Goal: Subscribe to service/newsletter

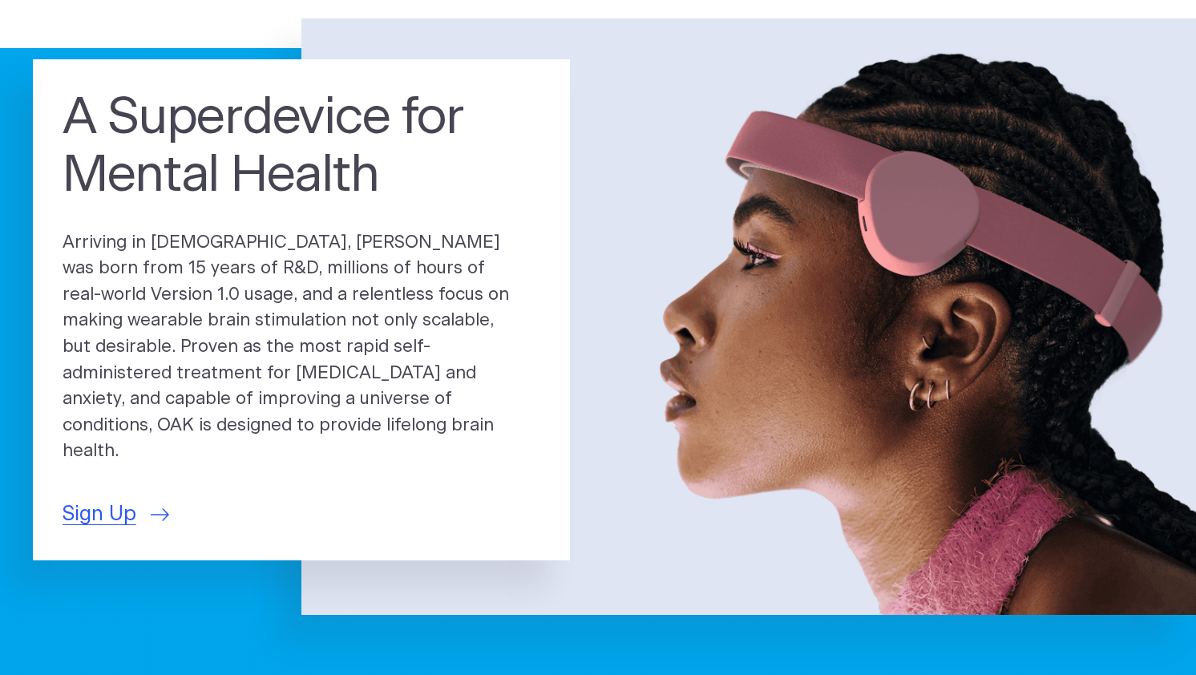
scroll to position [95, 0]
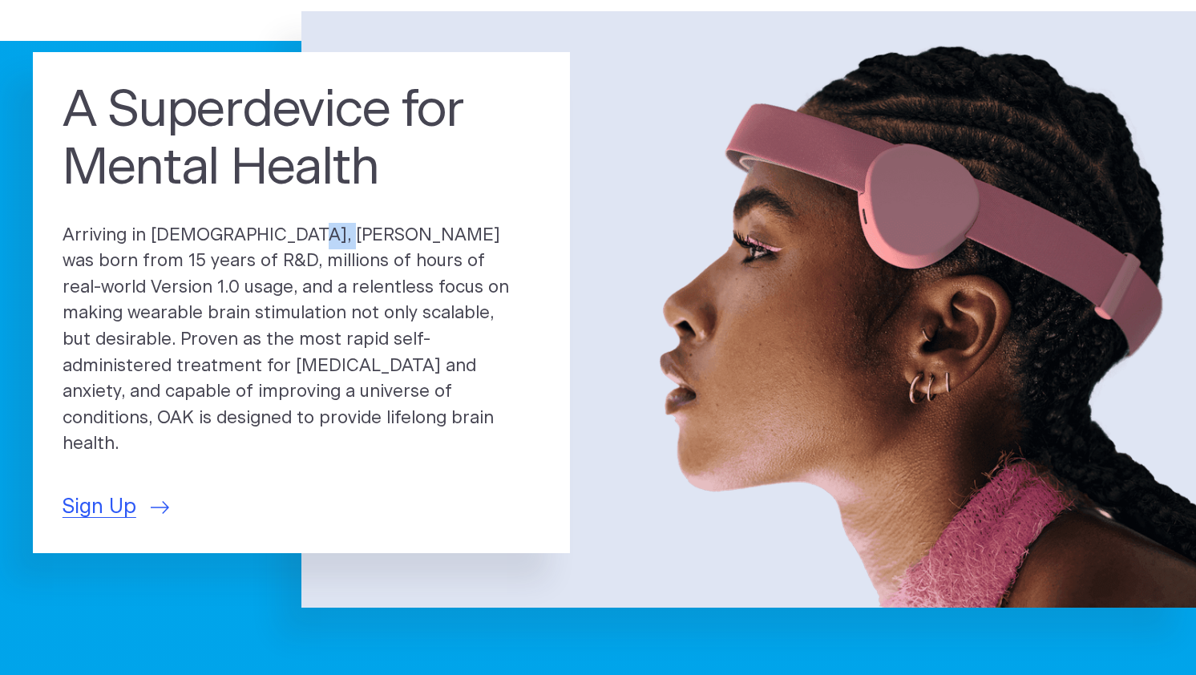
drag, startPoint x: 214, startPoint y: 260, endPoint x: 248, endPoint y: 261, distance: 33.7
click at [248, 261] on p "Arriving in [DEMOGRAPHIC_DATA], [PERSON_NAME] was born from 15 years of R&D, mi…" at bounding box center [302, 340] width 478 height 235
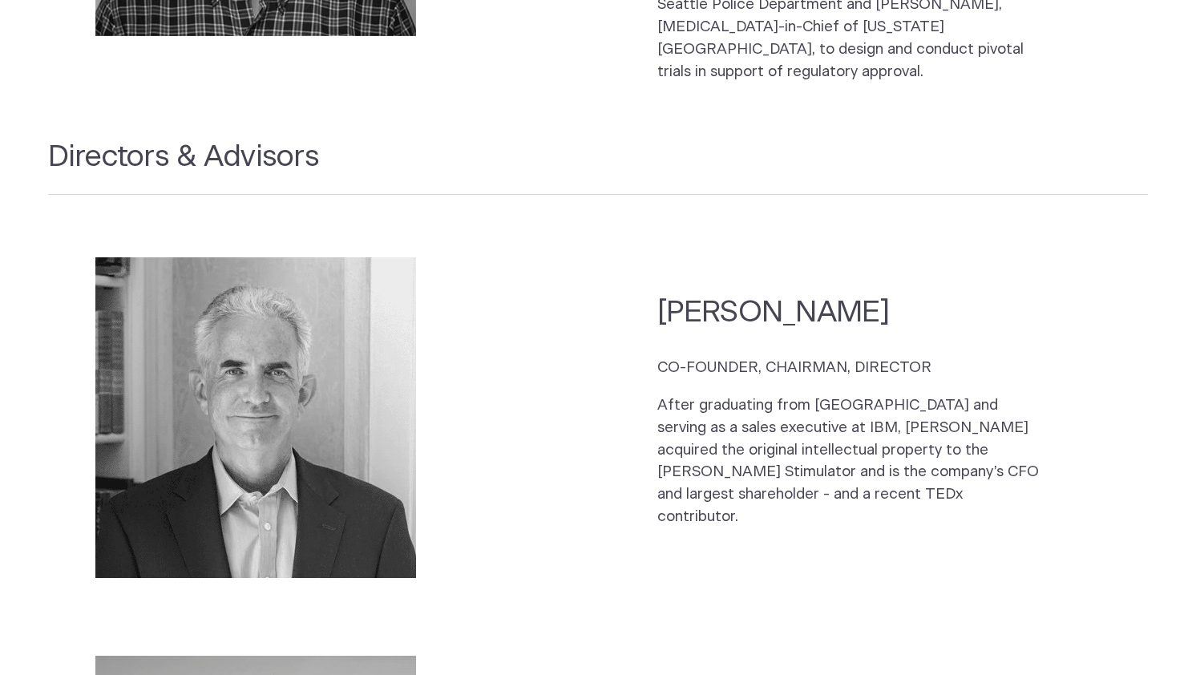
scroll to position [2125, 0]
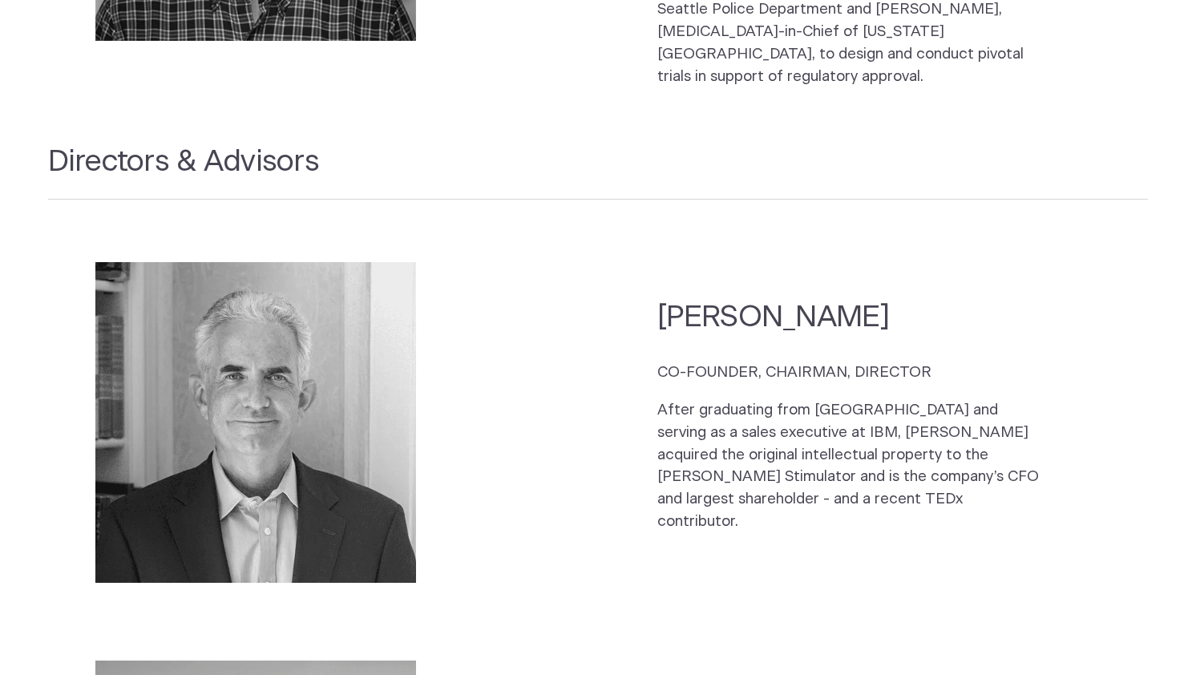
click at [228, 262] on img at bounding box center [255, 422] width 321 height 321
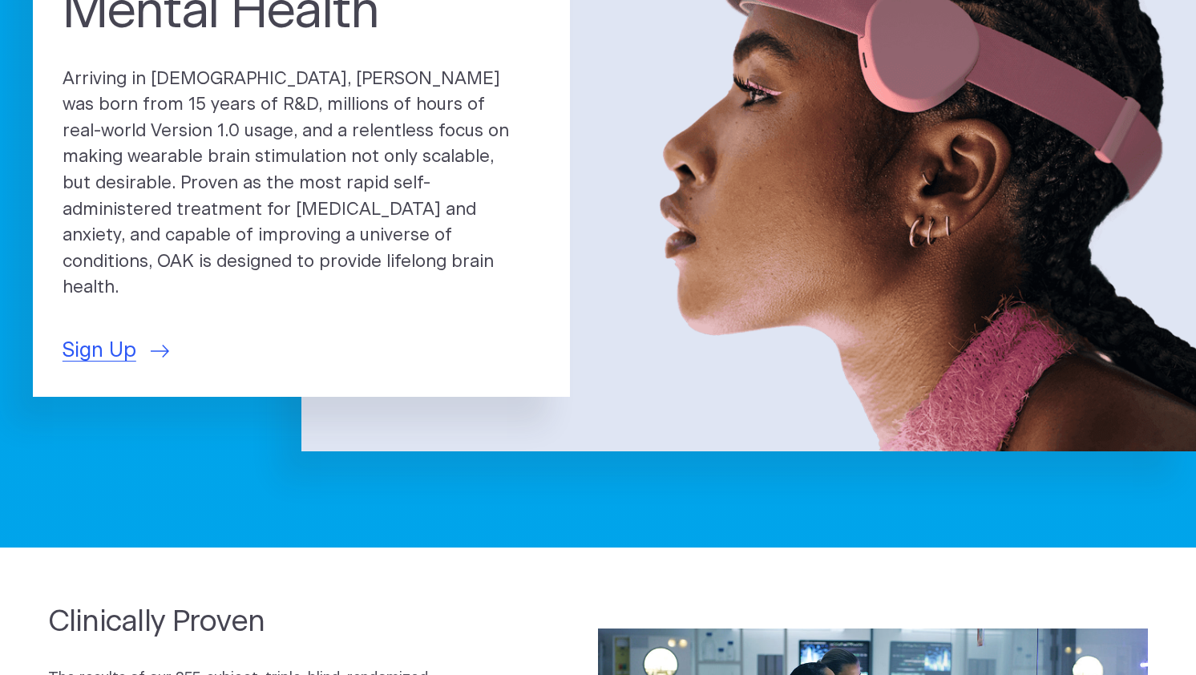
scroll to position [0, 0]
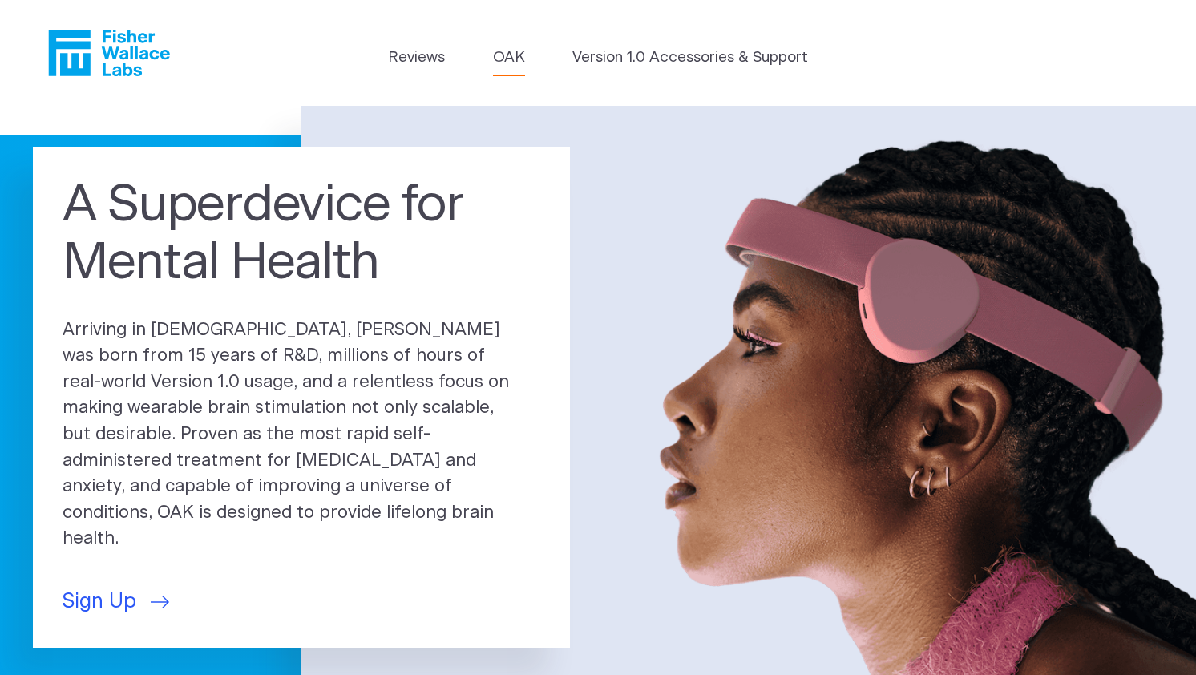
click at [523, 59] on link "OAK" at bounding box center [509, 58] width 32 height 22
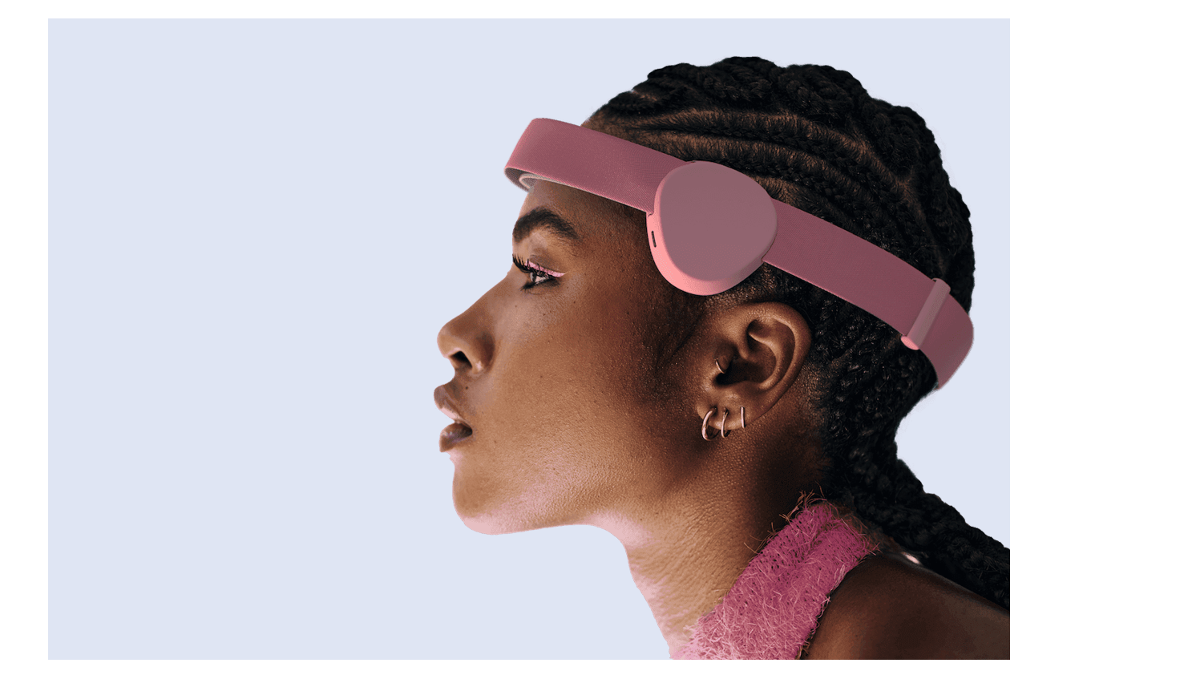
scroll to position [172, 0]
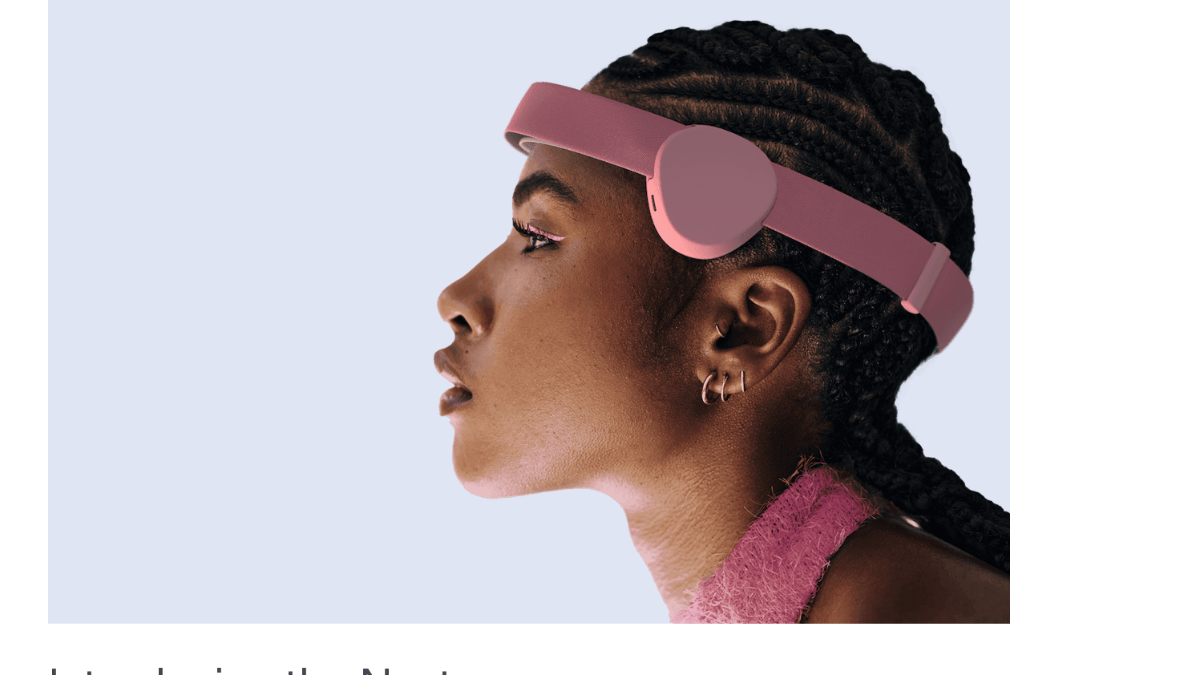
click at [579, 312] on img at bounding box center [529, 302] width 962 height 641
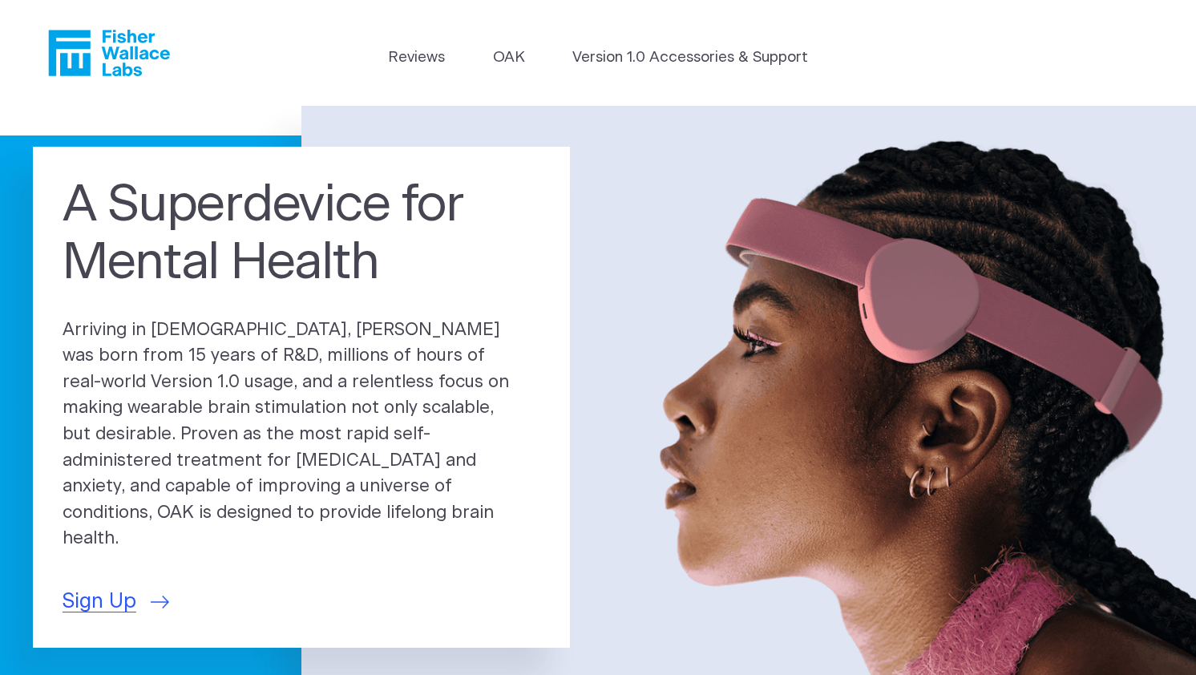
drag, startPoint x: 141, startPoint y: 353, endPoint x: 154, endPoint y: 353, distance: 12.8
click at [150, 353] on p "Arriving in [DEMOGRAPHIC_DATA], [PERSON_NAME] was born from 15 years of R&D, mi…" at bounding box center [302, 435] width 478 height 235
drag, startPoint x: 217, startPoint y: 355, endPoint x: 321, endPoint y: 355, distance: 104.2
click at [321, 355] on p "Arriving in 2025, OAK was born from 15 years of R&D, millions of hours of real-…" at bounding box center [302, 435] width 478 height 235
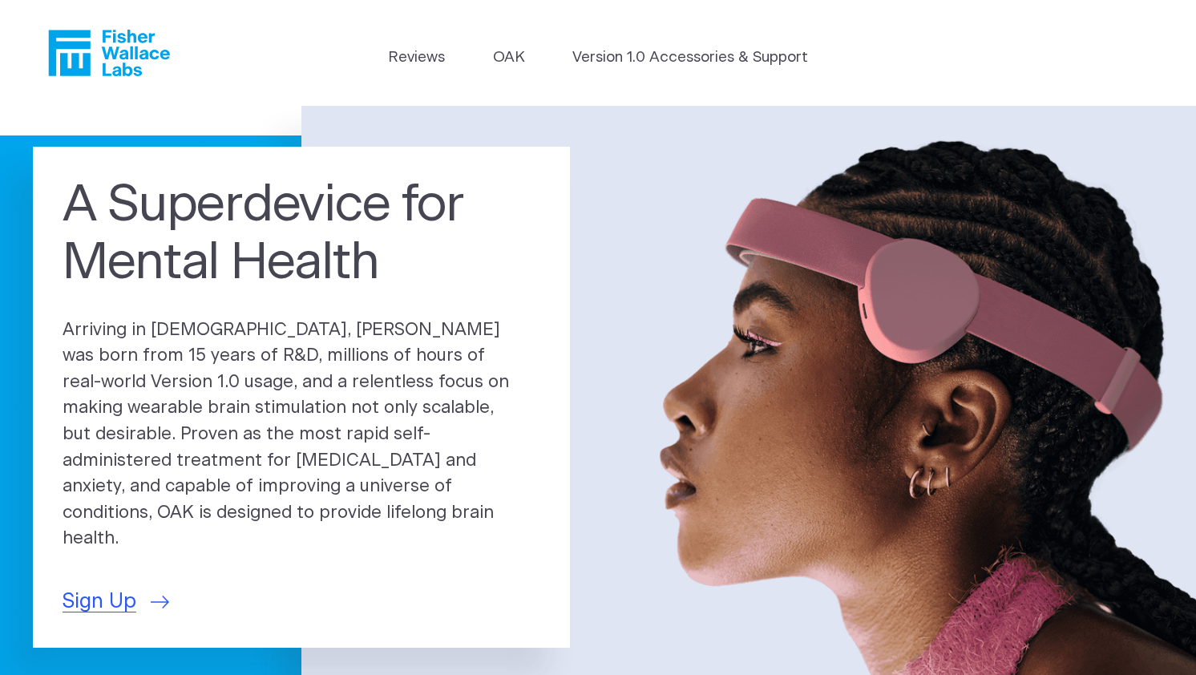
scroll to position [4, 0]
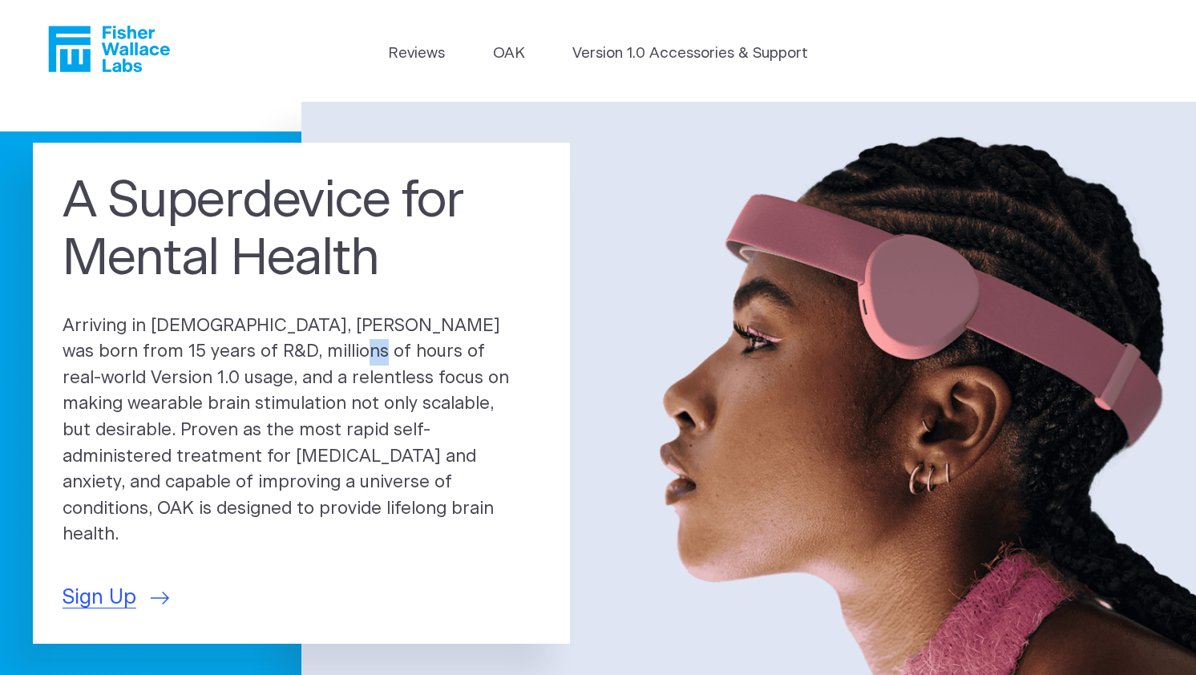
drag, startPoint x: 221, startPoint y: 383, endPoint x: 271, endPoint y: 383, distance: 50.5
click at [236, 383] on p "Arriving in 2025, OAK was born from 15 years of R&D, millions of hours of real-…" at bounding box center [302, 431] width 478 height 235
click at [285, 383] on p "Arriving in 2025, OAK was born from 15 years of R&D, millions of hours of real-…" at bounding box center [302, 431] width 478 height 235
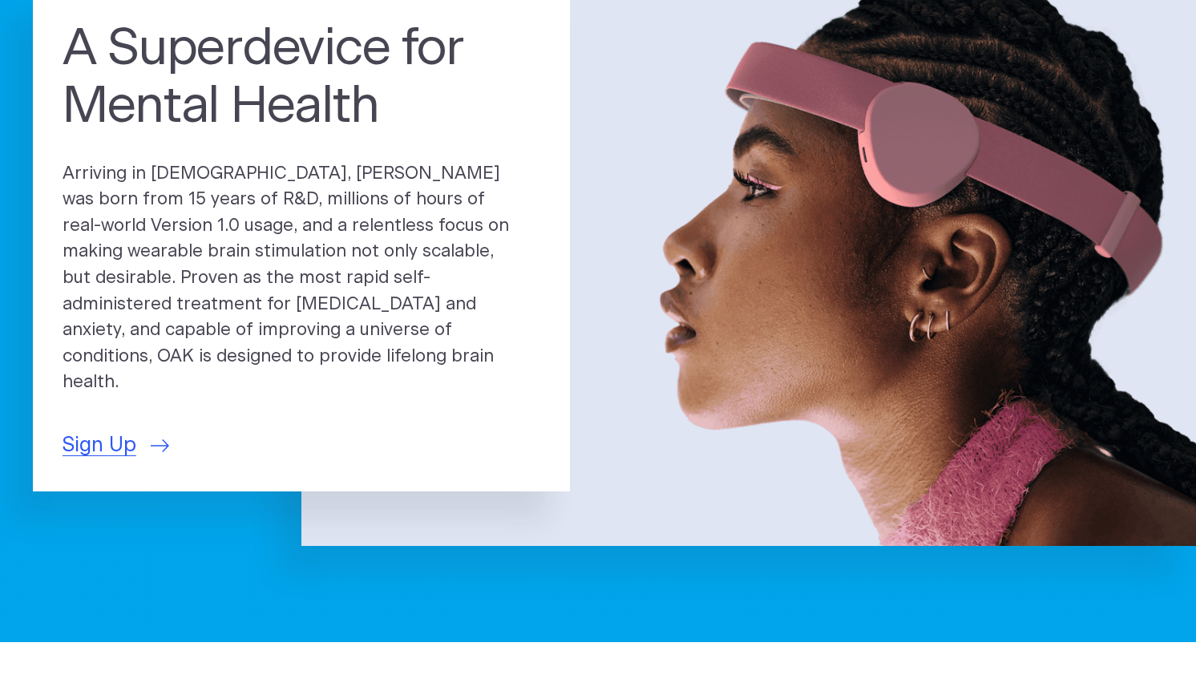
scroll to position [0, 0]
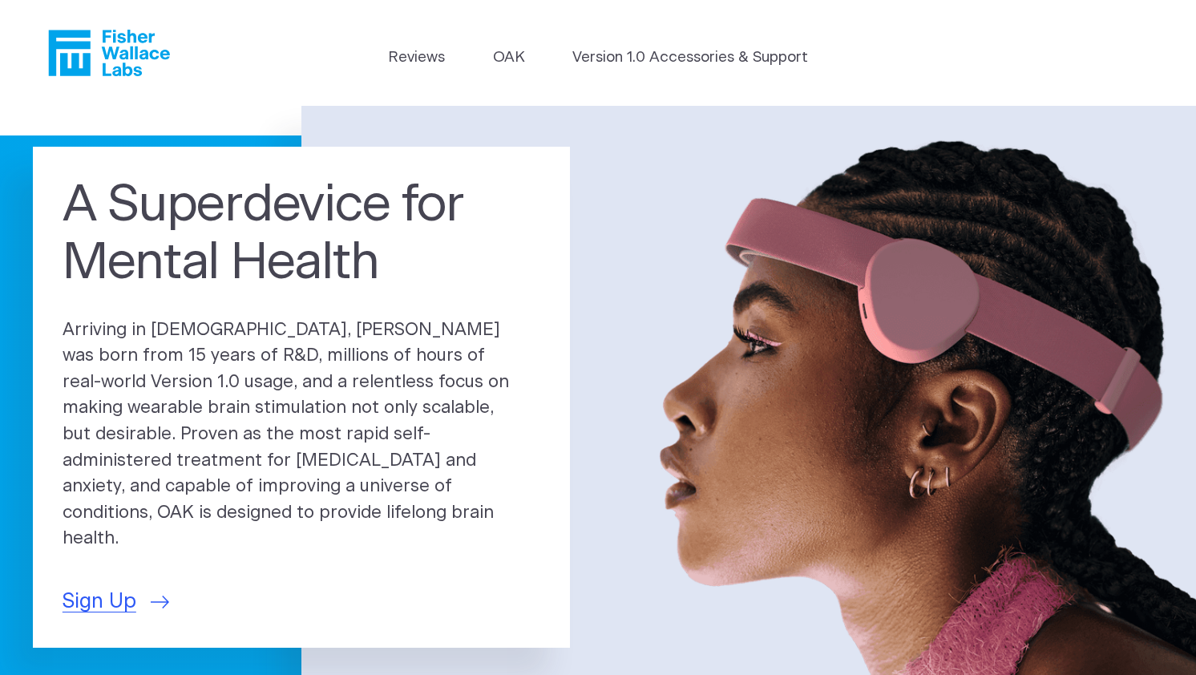
click at [629, 85] on header "Reviews OAK Version 1.0 Accessories & Support" at bounding box center [598, 53] width 1196 height 106
click at [627, 63] on link "Version 1.0 Accessories & Support" at bounding box center [691, 58] width 236 height 22
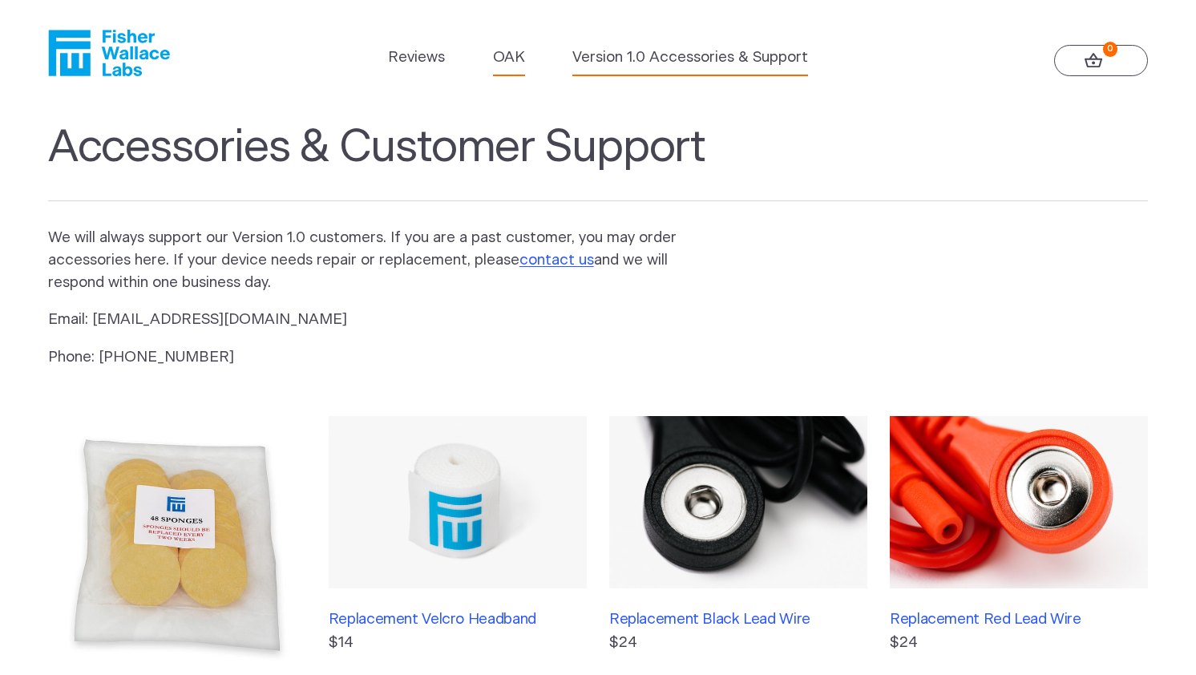
click at [519, 67] on link "OAK" at bounding box center [509, 58] width 32 height 22
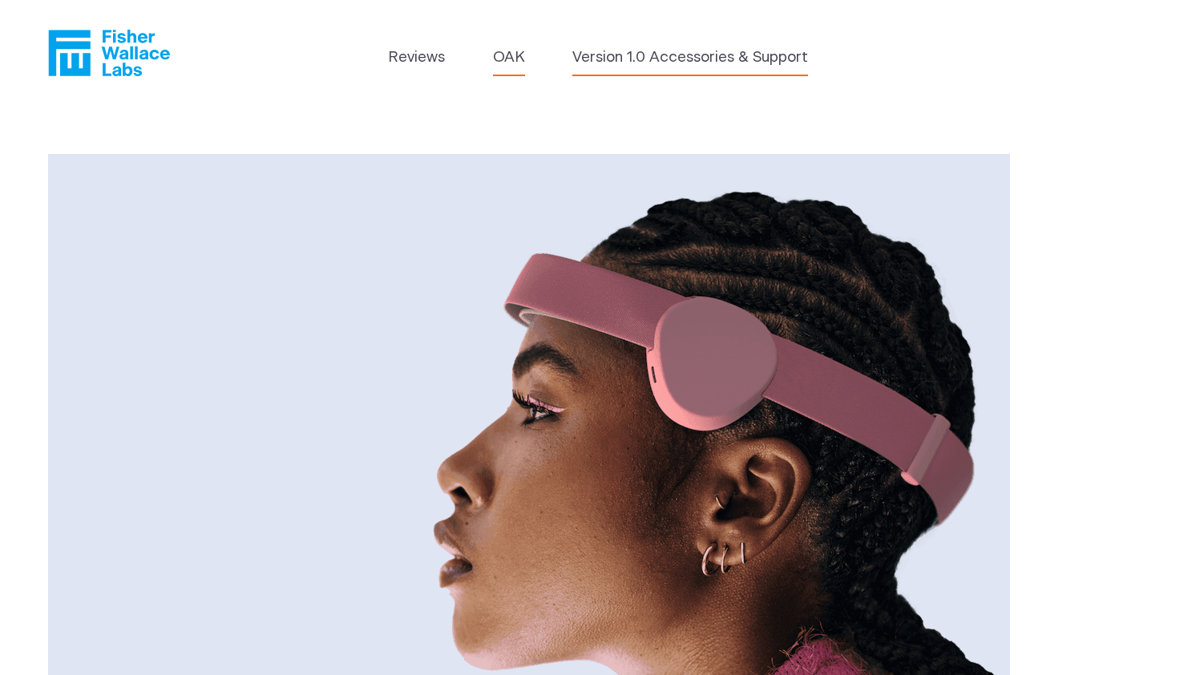
click at [629, 58] on link "Version 1.0 Accessories & Support" at bounding box center [691, 58] width 236 height 22
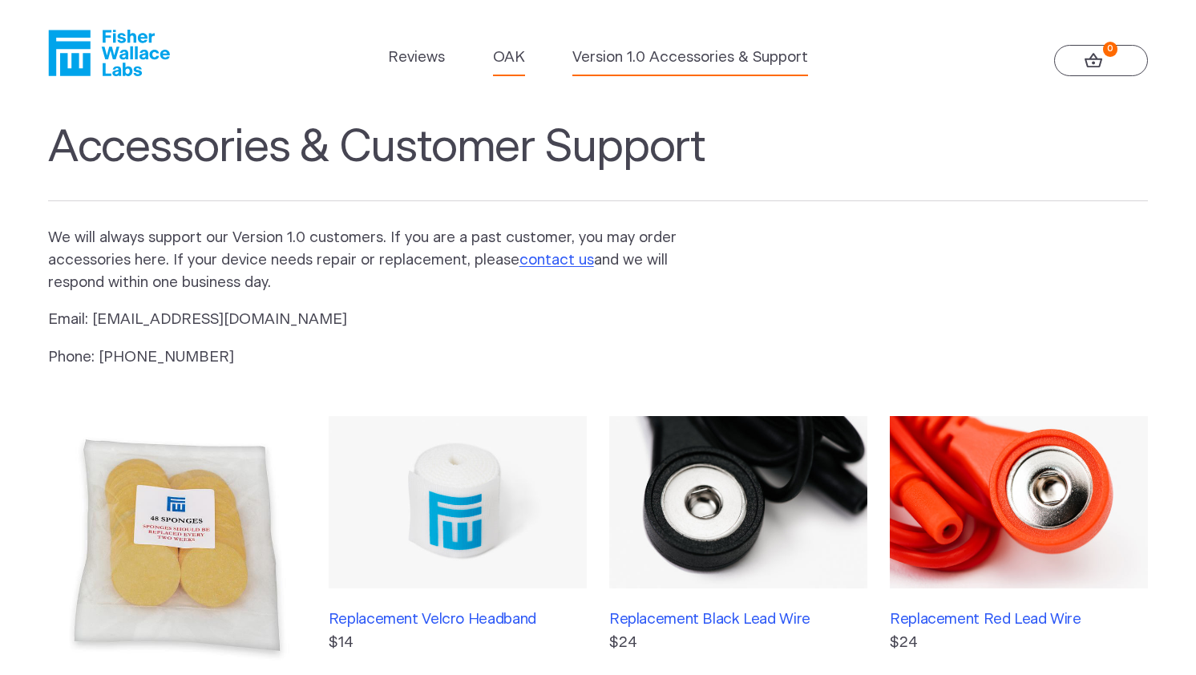
click at [509, 63] on link "OAK" at bounding box center [509, 58] width 32 height 22
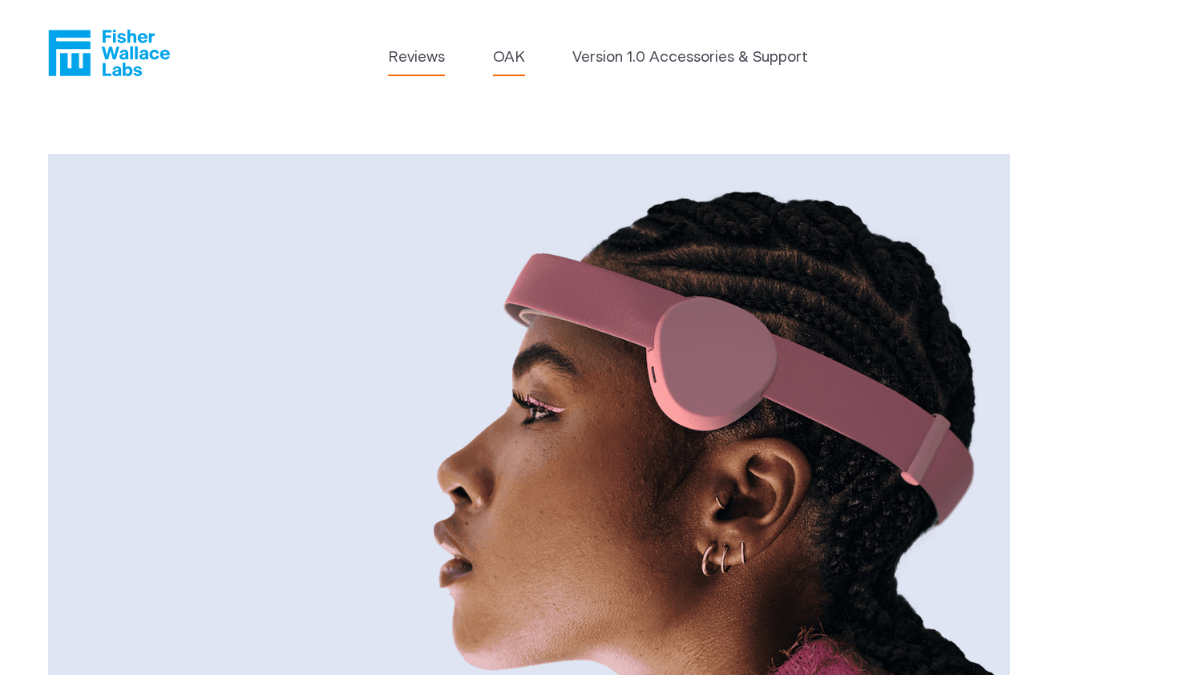
click at [415, 64] on link "Reviews" at bounding box center [416, 58] width 57 height 22
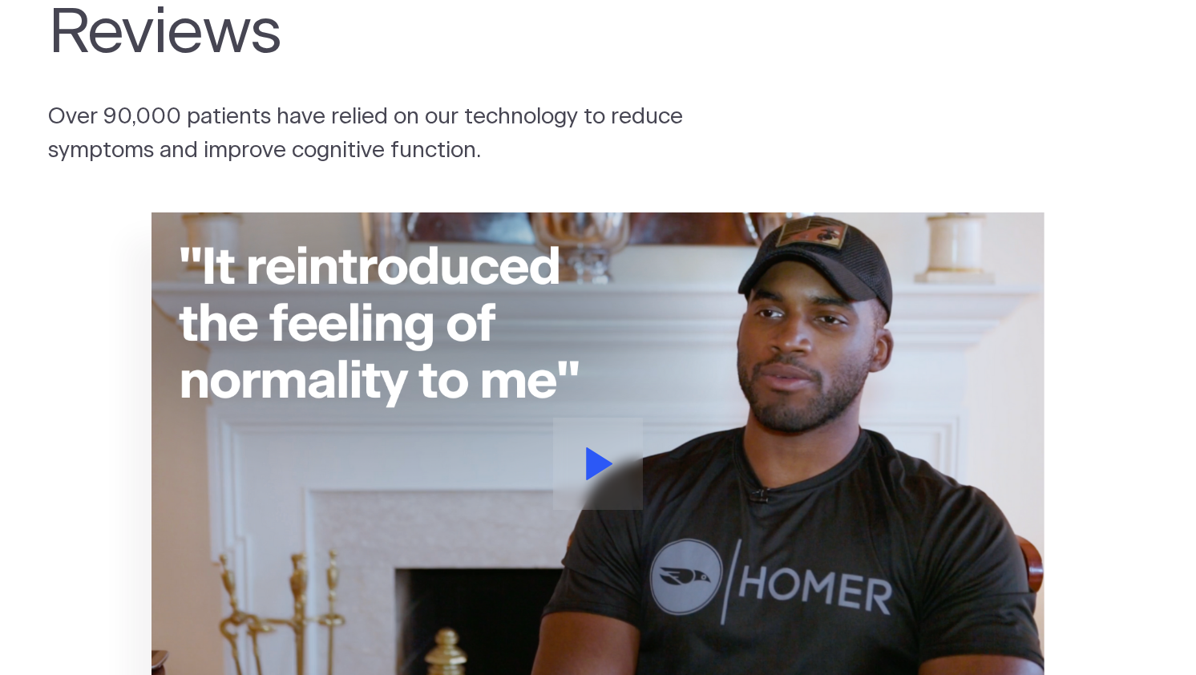
click at [459, 431] on img at bounding box center [598, 463] width 893 height 502
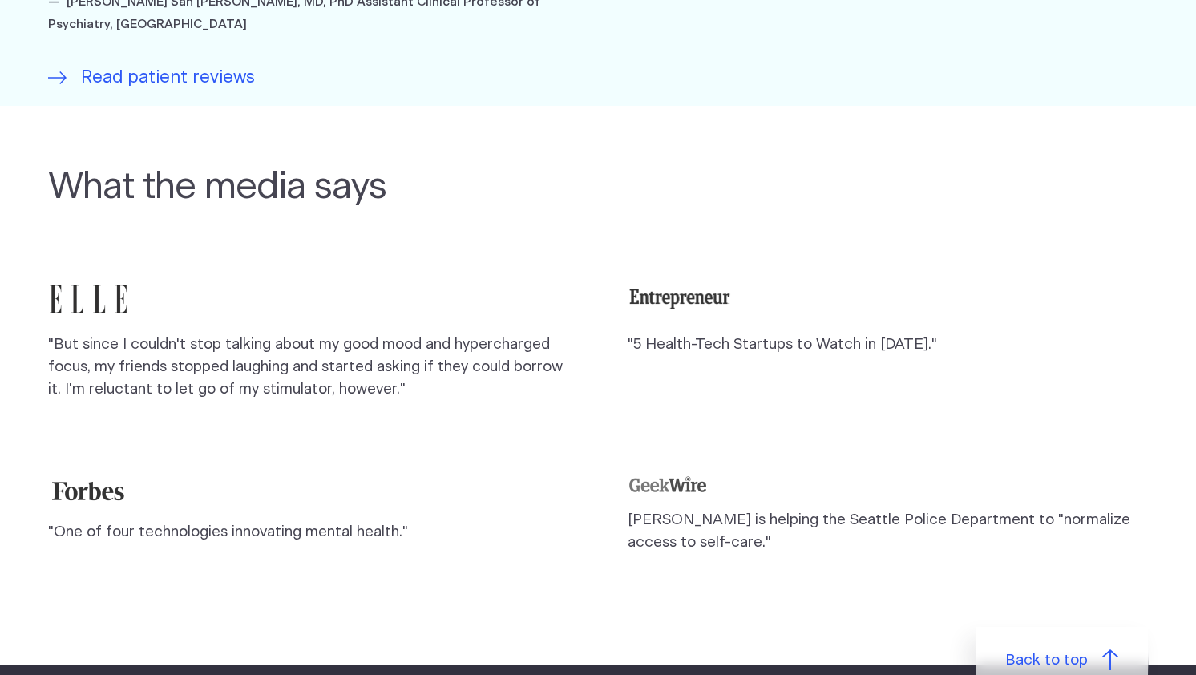
scroll to position [1455, 0]
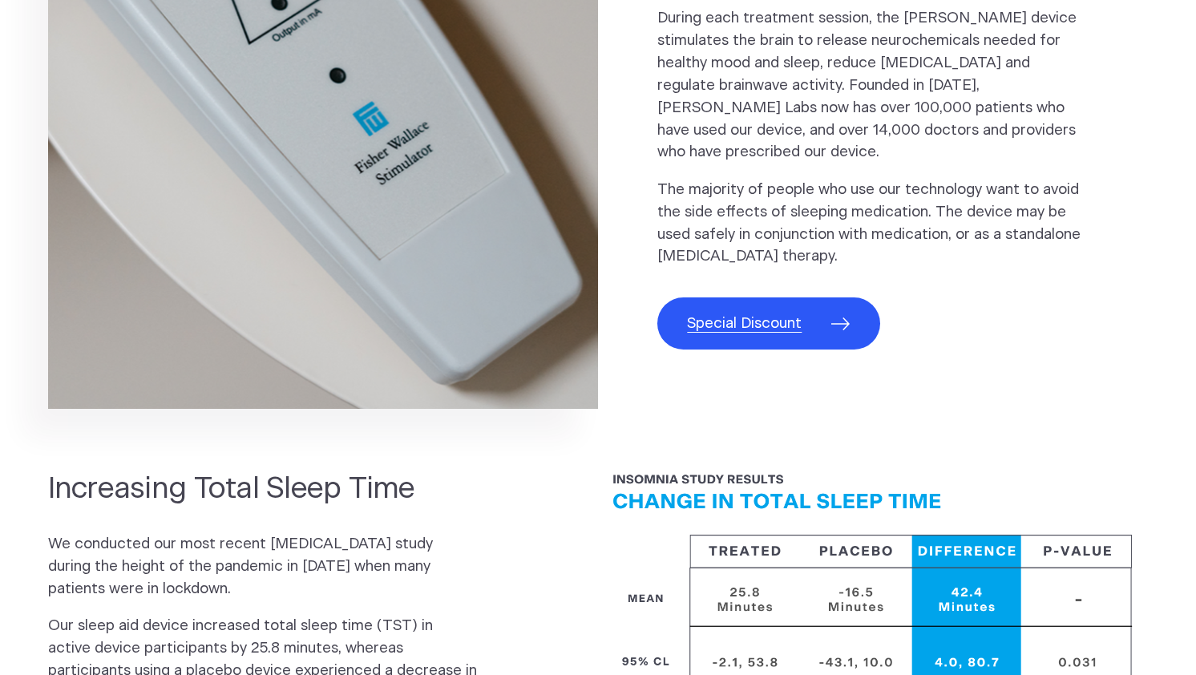
scroll to position [1235, 0]
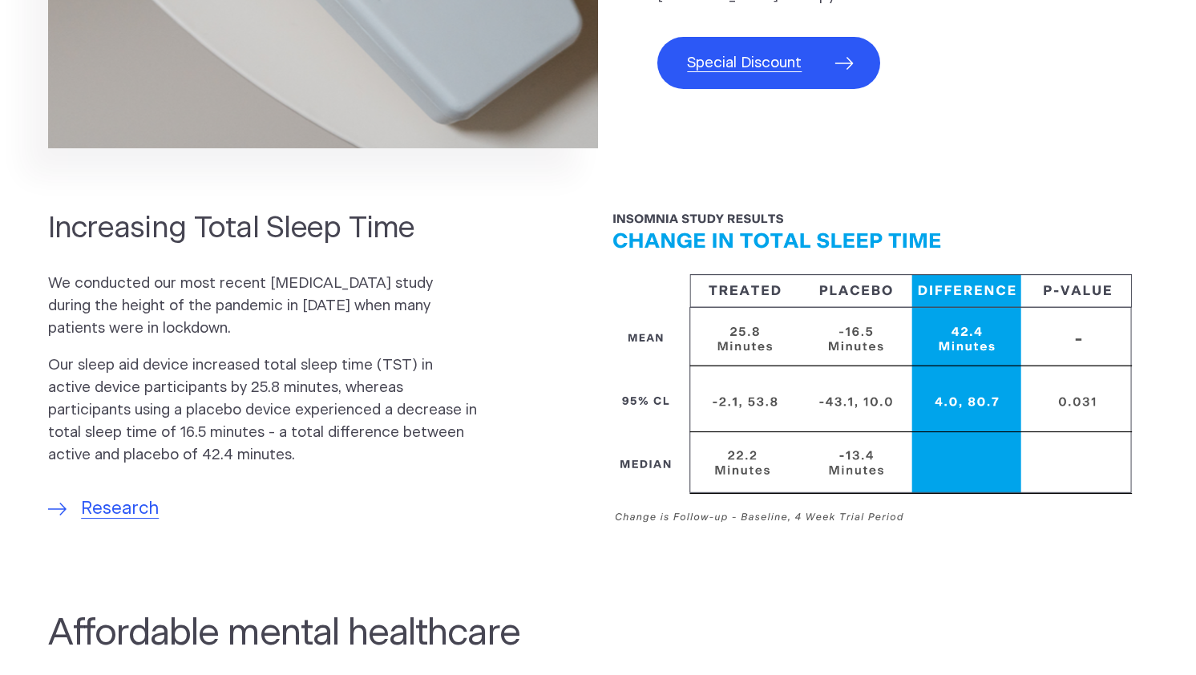
click at [740, 67] on span "Special Discount" at bounding box center [744, 63] width 115 height 22
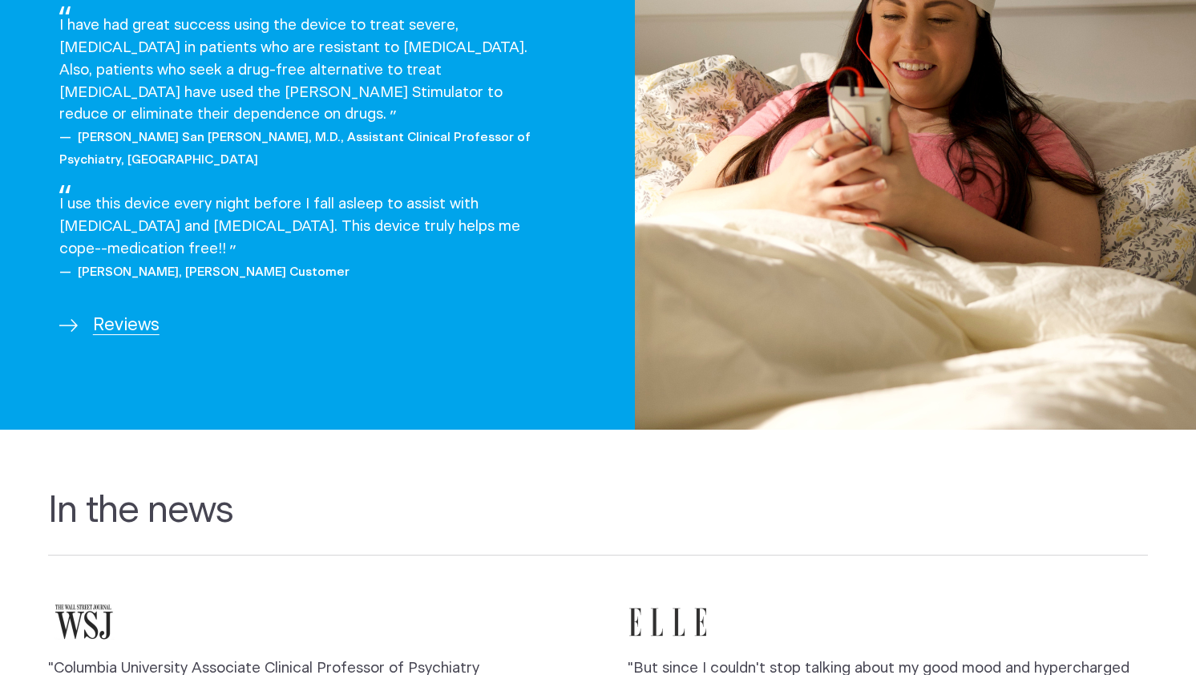
scroll to position [2240, 0]
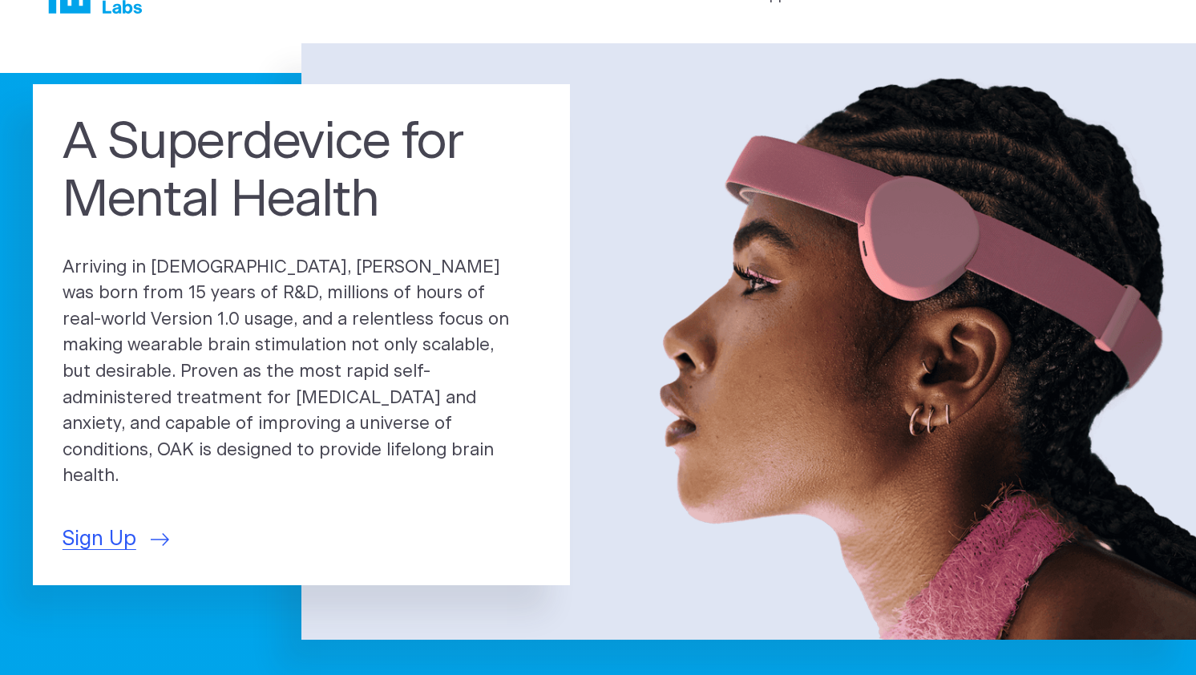
scroll to position [64, 0]
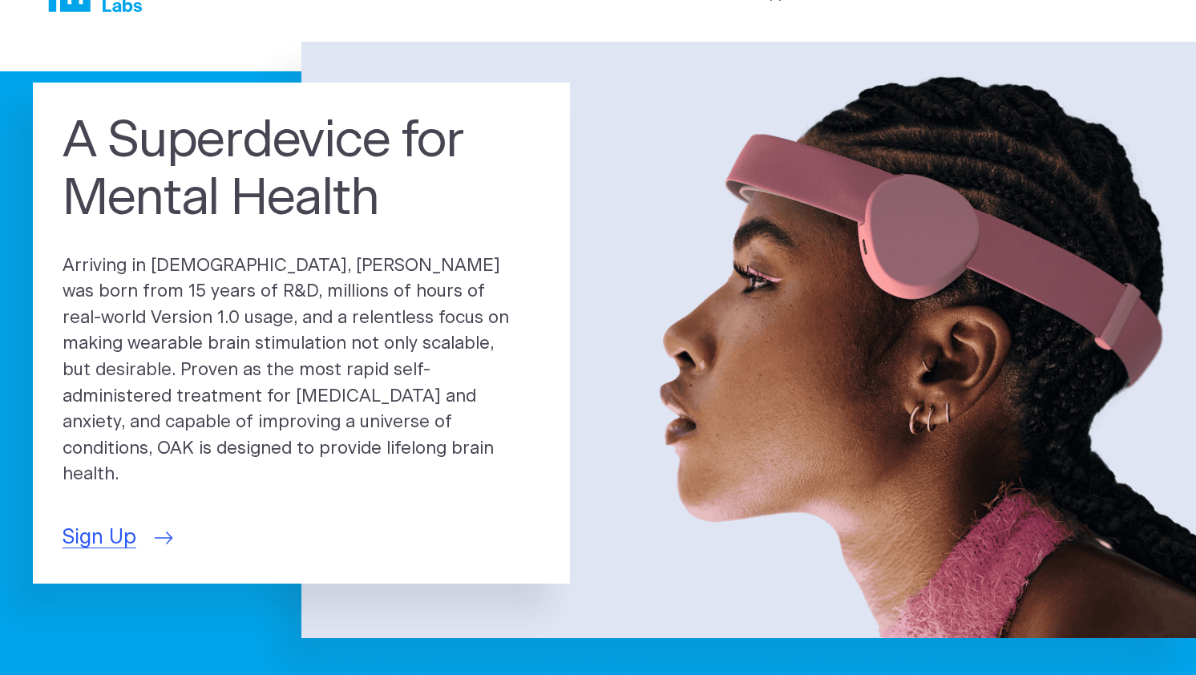
click at [119, 523] on span "Sign Up" at bounding box center [100, 538] width 74 height 30
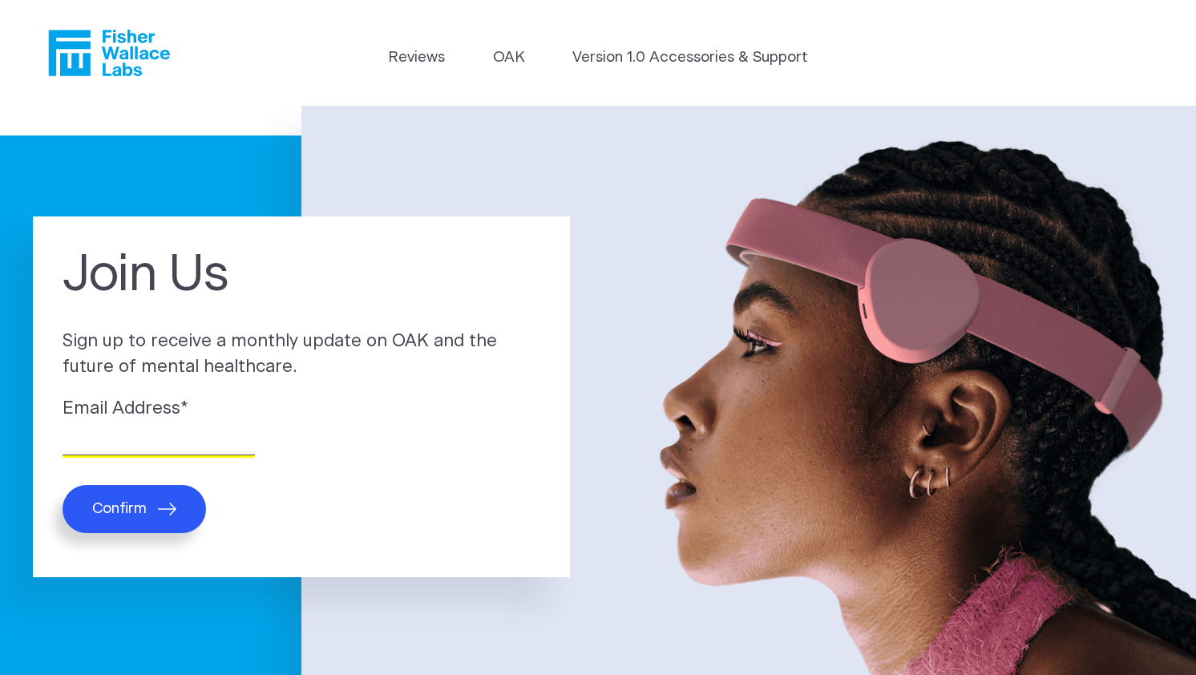
click at [141, 441] on input "Email Address *" at bounding box center [159, 443] width 192 height 25
type input "[EMAIL_ADDRESS][DOMAIN_NAME]"
click at [128, 501] on span "Confirm" at bounding box center [119, 509] width 55 height 18
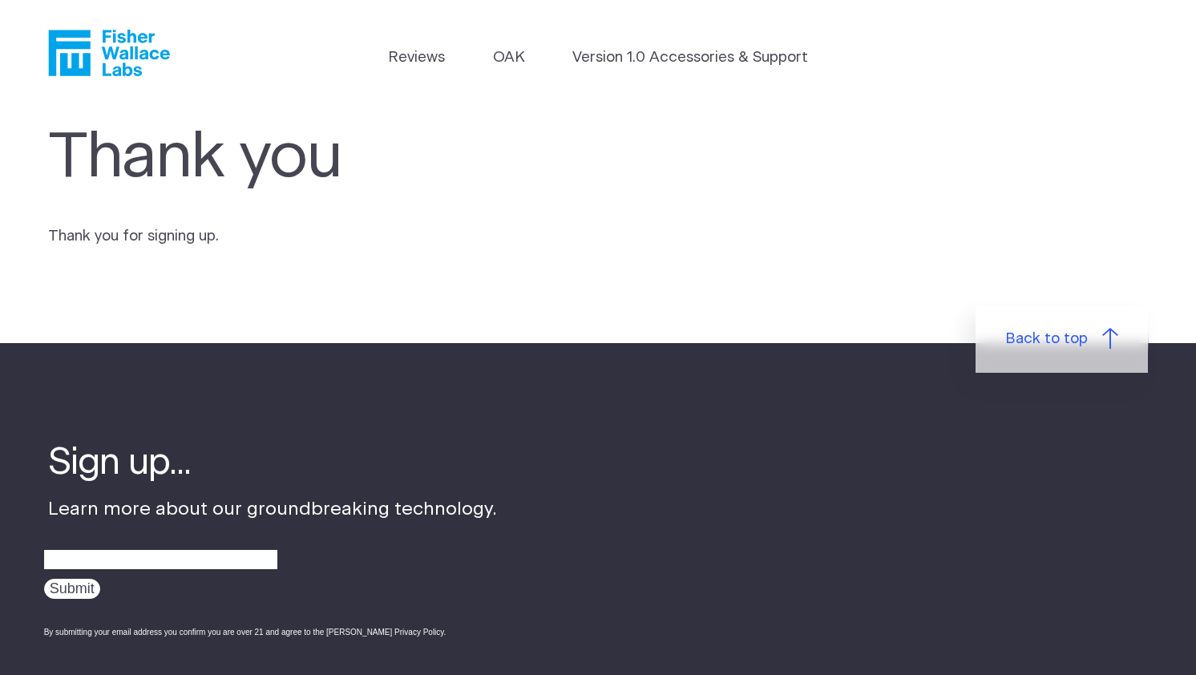
click at [127, 42] on icon "Fisher Wallace" at bounding box center [115, 53] width 110 height 47
